Goal: Task Accomplishment & Management: Use online tool/utility

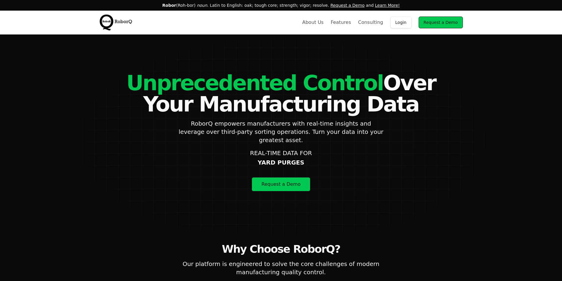
click at [407, 25] on link "Login" at bounding box center [400, 23] width 21 height 12
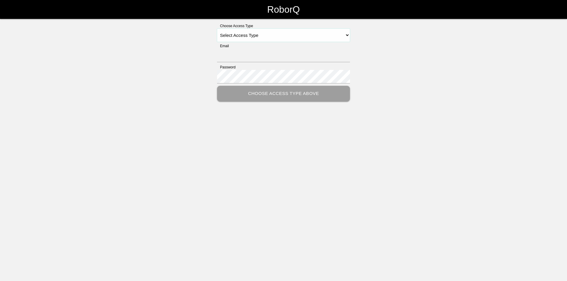
click at [246, 38] on select "Select Access Type Admin Customer Supervisor Worker" at bounding box center [283, 35] width 133 height 13
select select "Customer"
click at [217, 29] on select "Select Access Type Admin Customer Supervisor Worker" at bounding box center [283, 35] width 133 height 13
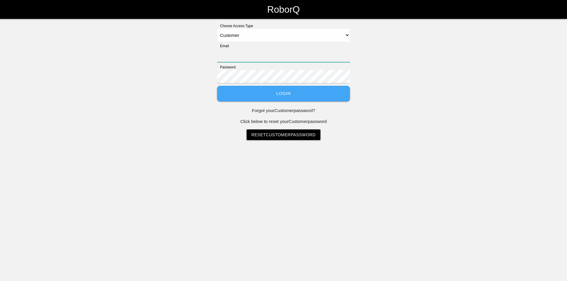
click at [237, 54] on input "Email" at bounding box center [283, 56] width 133 height 14
click at [236, 37] on select "Select Access Type Admin Customer Supervisor Worker" at bounding box center [283, 35] width 133 height 13
drag, startPoint x: 188, startPoint y: 49, endPoint x: 223, endPoint y: 53, distance: 35.4
click at [188, 49] on div "Choose Access Type Select Access Type Admin Customer Supervisor Worker Email Pa…" at bounding box center [283, 81] width 567 height 117
click at [238, 55] on input "Email" at bounding box center [283, 56] width 133 height 14
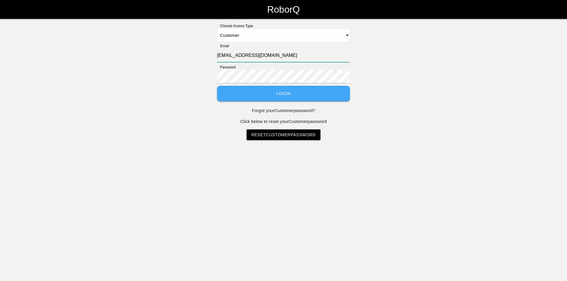
type input "zleveille@sonus-es.com"
click at [217, 86] on button "Login" at bounding box center [283, 94] width 133 height 16
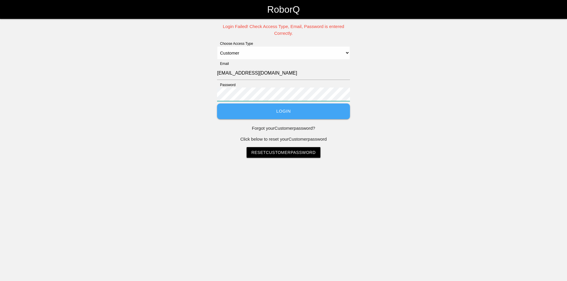
click at [217, 104] on button "Login" at bounding box center [283, 112] width 133 height 16
click at [249, 53] on select "Select Access Type Admin Customer Supervisor Worker" at bounding box center [283, 52] width 133 height 13
drag, startPoint x: 161, startPoint y: 84, endPoint x: 170, endPoint y: 85, distance: 9.3
click at [161, 84] on div "Login Failed! Check Access Type, Email, Password is entered Correctly. Choose A…" at bounding box center [283, 90] width 567 height 135
click at [177, 85] on div "Login Failed! Check Access Type, Email, Password is entered Correctly. Choose A…" at bounding box center [283, 90] width 567 height 135
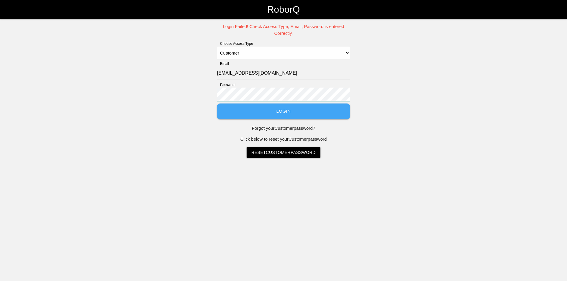
click at [217, 104] on button "Login" at bounding box center [283, 112] width 133 height 16
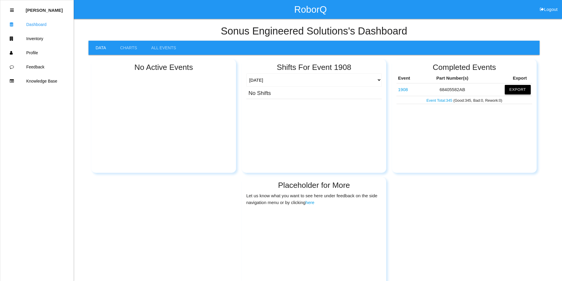
click at [517, 87] on button "Export" at bounding box center [518, 89] width 26 height 9
click at [513, 91] on button "Excel" at bounding box center [512, 89] width 11 height 5
click at [132, 47] on link "Charts" at bounding box center [128, 48] width 31 height 14
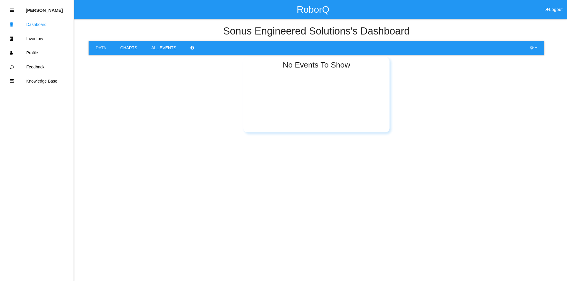
click at [156, 46] on link "All Events" at bounding box center [163, 48] width 39 height 14
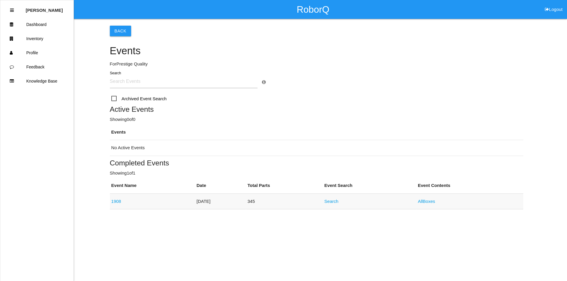
click at [115, 201] on link "1908" at bounding box center [116, 201] width 10 height 5
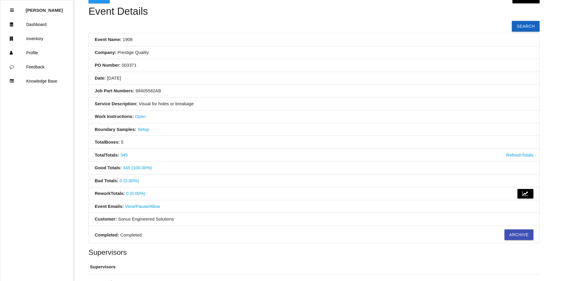
scroll to position [4, 0]
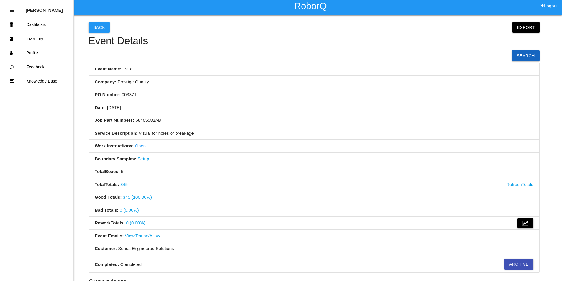
click at [141, 146] on link "Open" at bounding box center [140, 145] width 11 height 5
click at [521, 24] on button "Export" at bounding box center [526, 27] width 27 height 11
click at [520, 29] on link "Export Excel" at bounding box center [521, 29] width 34 height 14
click at [174, 52] on div "Back Export Export Excel Export CSV Event Details Search Event Name: 1908 Compa…" at bounding box center [314, 177] width 451 height 325
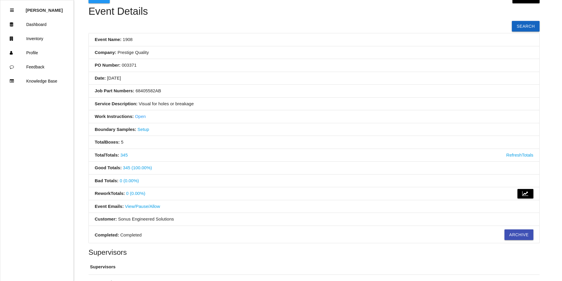
scroll to position [63, 0]
